Goal: Task Accomplishment & Management: Manage account settings

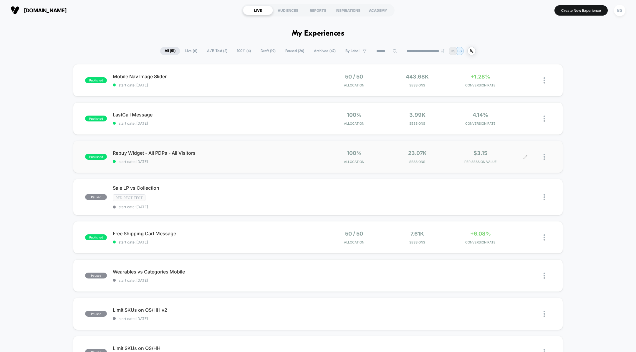
scroll to position [43, 0]
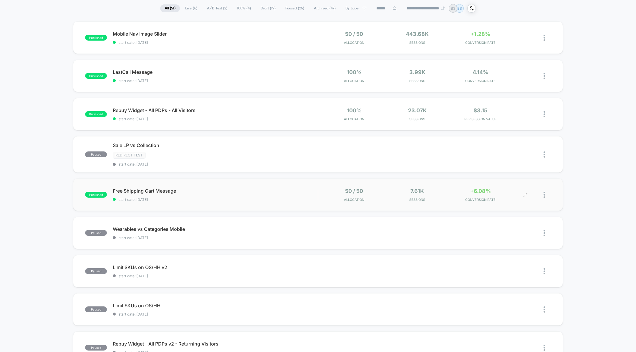
click at [400, 194] on div "7.61k Sessions" at bounding box center [417, 195] width 60 height 14
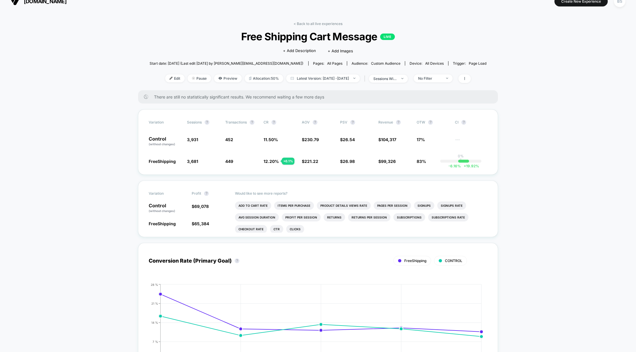
scroll to position [8, 0]
click at [415, 74] on div "< Back to all live experiences Free Shipping Cart Message LIVE Click to edit ex…" at bounding box center [318, 56] width 337 height 69
click at [408, 77] on span "sessions with impression" at bounding box center [388, 80] width 39 height 8
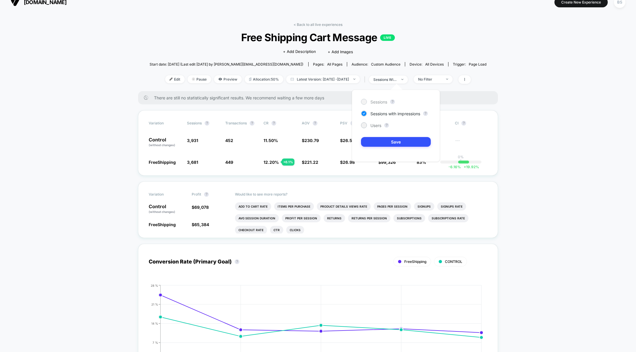
click at [376, 99] on div "Sessions" at bounding box center [374, 102] width 26 height 6
click at [379, 133] on div "Sessions ? Sessions with impressions ? Users ? Save" at bounding box center [396, 126] width 88 height 72
click at [380, 134] on div "Sessions ? Sessions with impressions ? Users ? Save" at bounding box center [396, 126] width 88 height 72
click at [382, 140] on button "Save" at bounding box center [396, 142] width 70 height 10
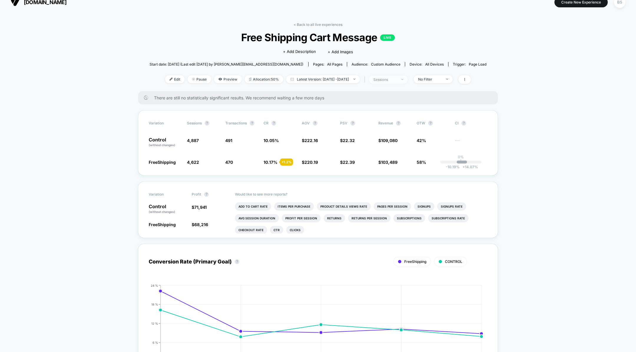
click at [397, 80] on div "sessions" at bounding box center [385, 79] width 24 height 4
click at [396, 114] on span "Sessions with impressions" at bounding box center [395, 113] width 50 height 5
click at [389, 140] on button "Save" at bounding box center [396, 142] width 70 height 10
click at [311, 26] on div "< Back to all live experiences Free Shipping Cart Message LIVE Click to edit ex…" at bounding box center [318, 56] width 337 height 69
click at [311, 25] on link "< Back to all live experiences" at bounding box center [318, 24] width 49 height 4
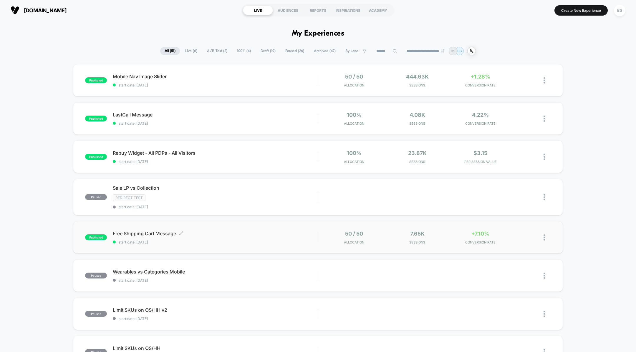
click at [236, 243] on span "start date: [DATE]" at bounding box center [215, 242] width 205 height 4
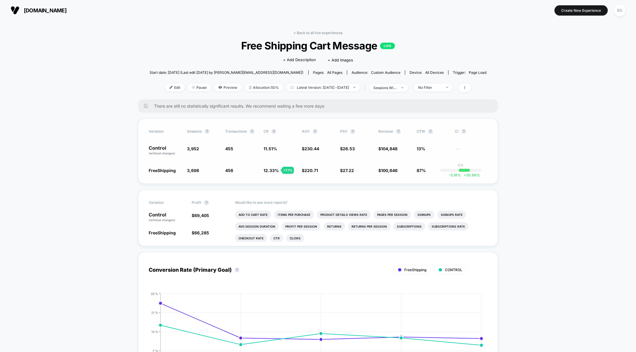
click at [284, 170] on div "+ 7.1 %" at bounding box center [288, 170] width 12 height 7
click at [203, 215] on span "69,405" at bounding box center [201, 215] width 15 height 5
